Goal: Information Seeking & Learning: Learn about a topic

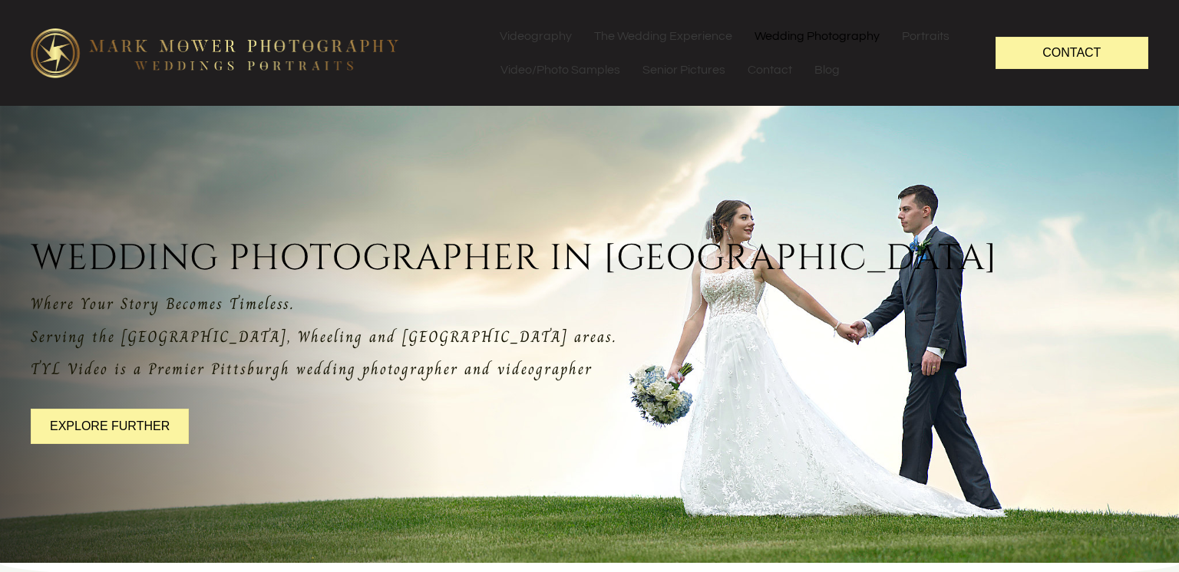
click at [814, 38] on link "Wedding Photography" at bounding box center [817, 36] width 147 height 34
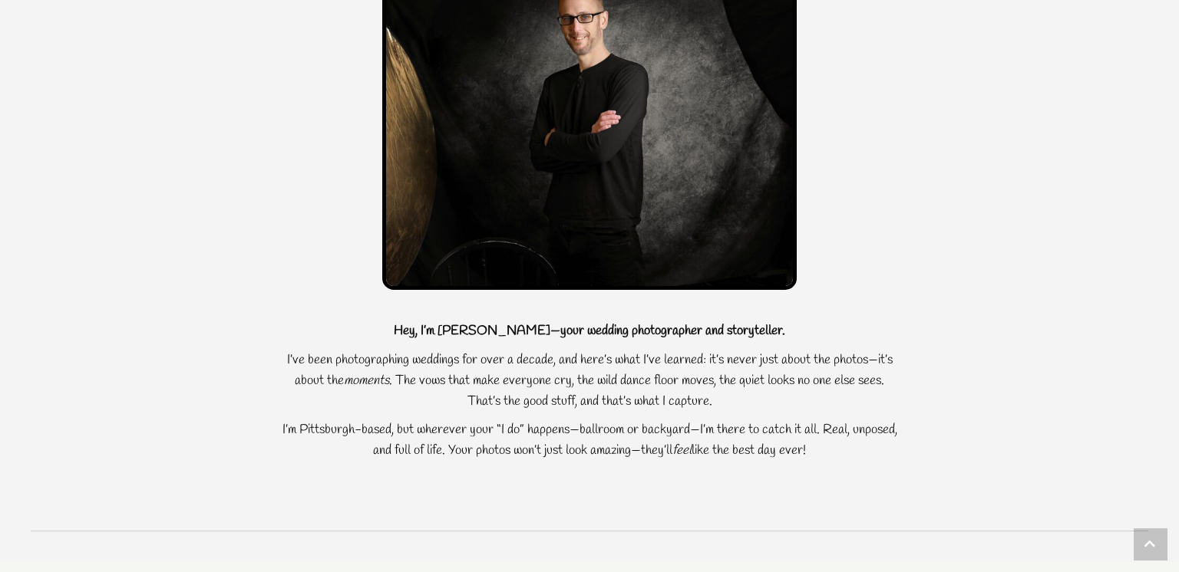
scroll to position [1190, 0]
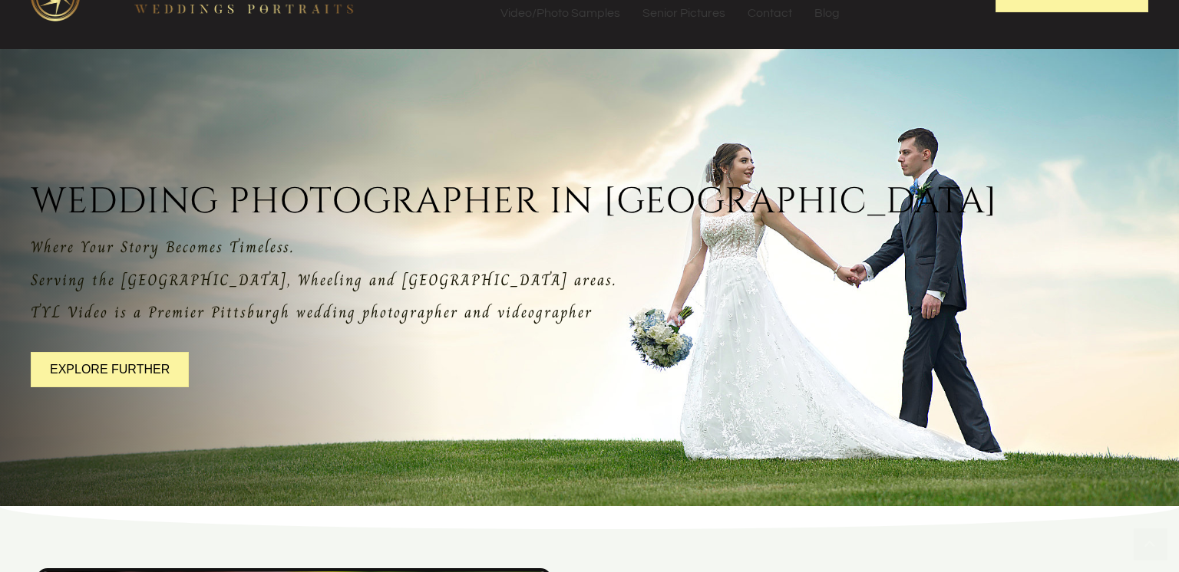
scroll to position [0, 0]
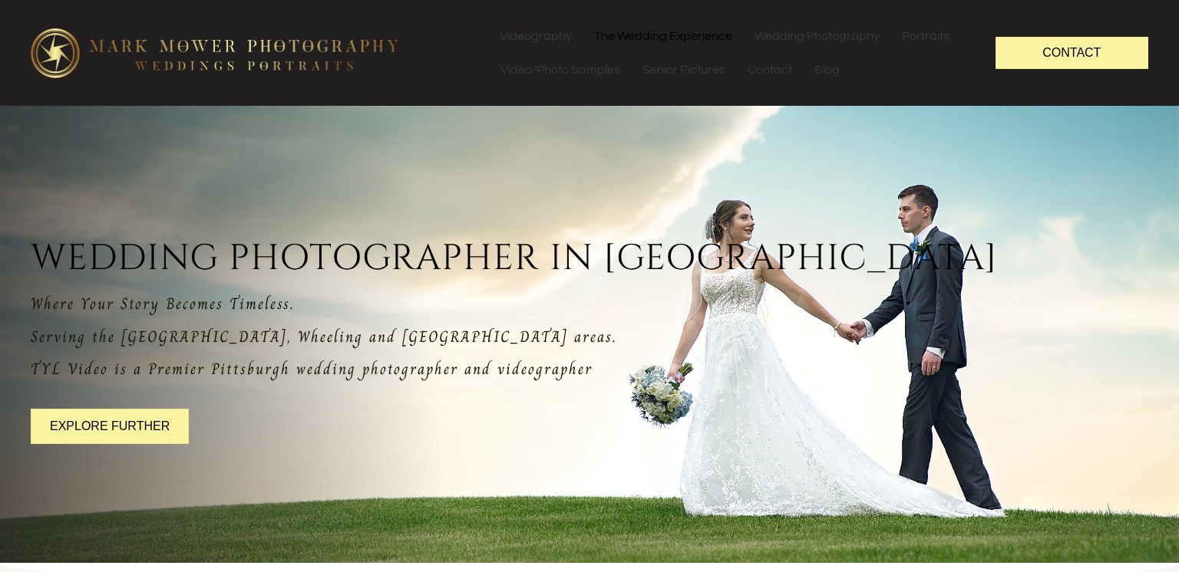
click at [665, 41] on link "The Wedding Experience" at bounding box center [663, 36] width 160 height 34
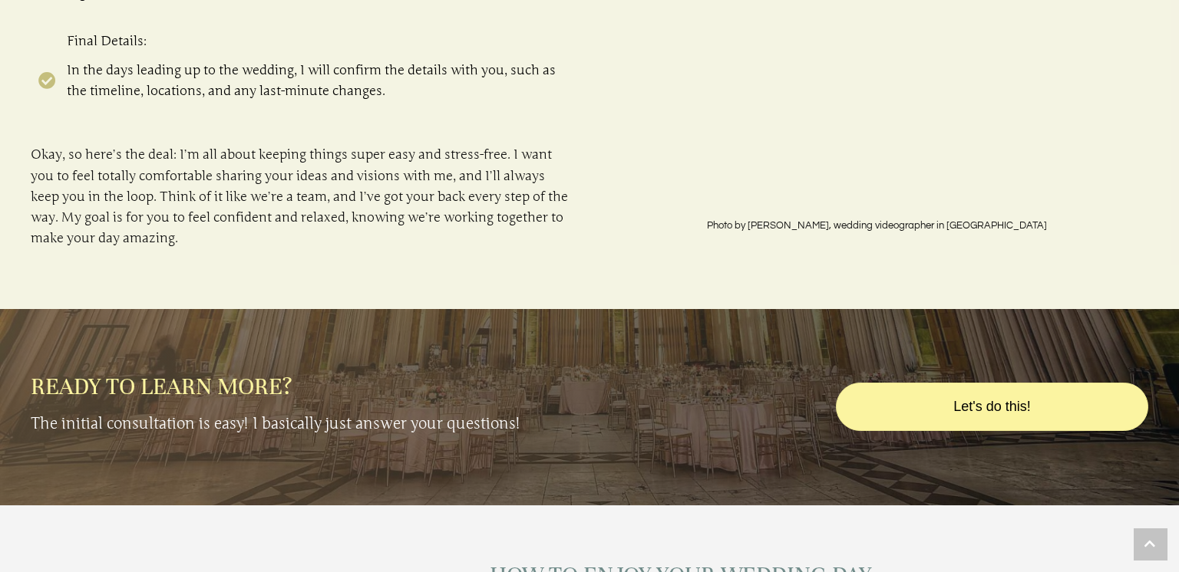
scroll to position [2268, 0]
